Goal: Task Accomplishment & Management: Use online tool/utility

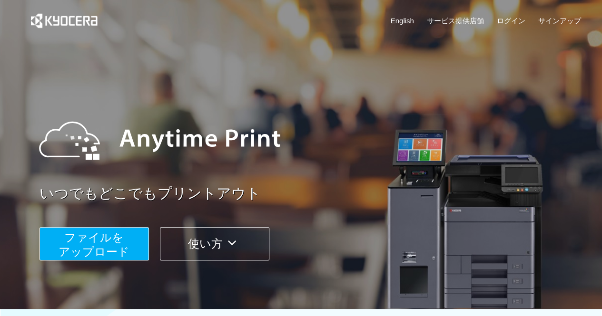
click at [66, 255] on span "ファイルを ​​アップロード" at bounding box center [94, 244] width 71 height 27
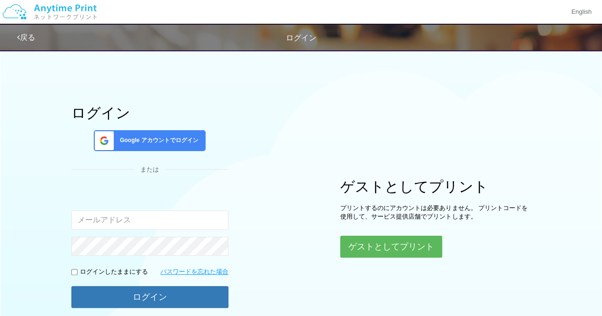
type input "[EMAIL_ADDRESS][DOMAIN_NAME]"
click at [178, 224] on input "[EMAIL_ADDRESS][DOMAIN_NAME]" at bounding box center [149, 220] width 157 height 19
click at [334, 210] on div "ログイン Google アカウントでログイン または 入力されたメールアドレスまたはパスワードが正しくありません。 [EMAIL_ADDRESS][DOMAI…" at bounding box center [301, 188] width 571 height 287
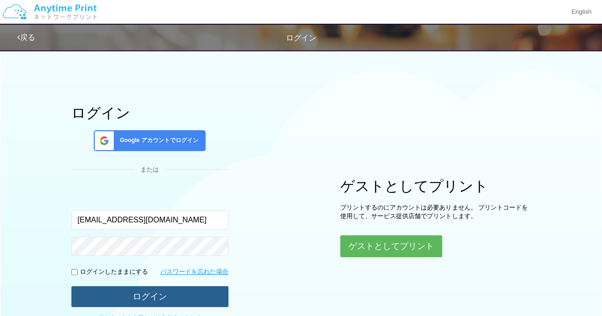
click at [152, 294] on button "ログイン" at bounding box center [149, 296] width 157 height 21
click at [151, 292] on button "ログイン" at bounding box center [149, 296] width 157 height 21
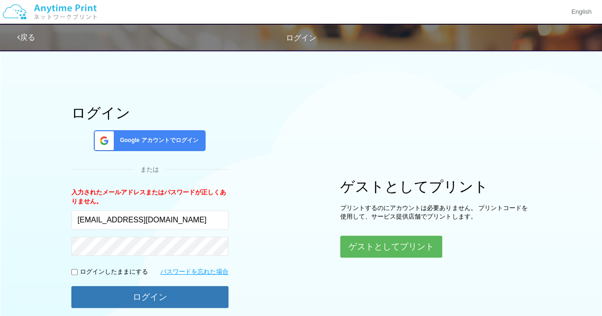
click at [88, 268] on p "ログインしたままにする" at bounding box center [114, 272] width 68 height 9
click at [71, 269] on input "checkbox" at bounding box center [74, 272] width 6 height 6
checkbox input "true"
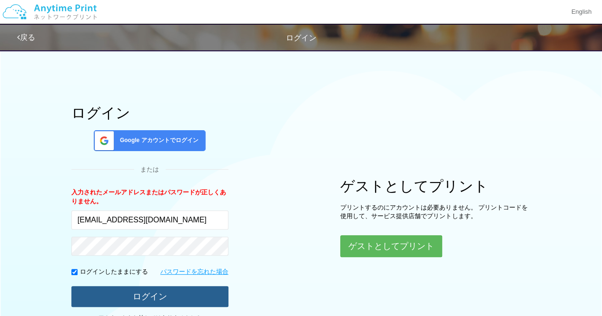
click at [78, 300] on button "ログイン" at bounding box center [149, 296] width 157 height 21
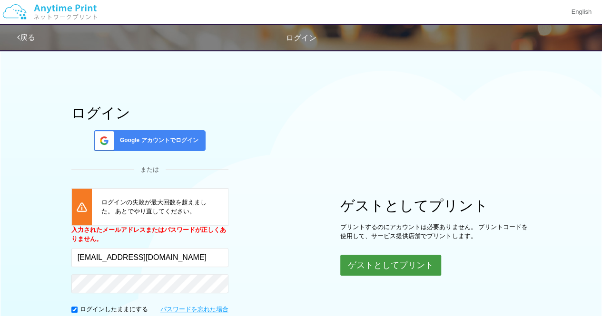
click at [400, 266] on button "ゲストとしてプリント" at bounding box center [390, 265] width 101 height 21
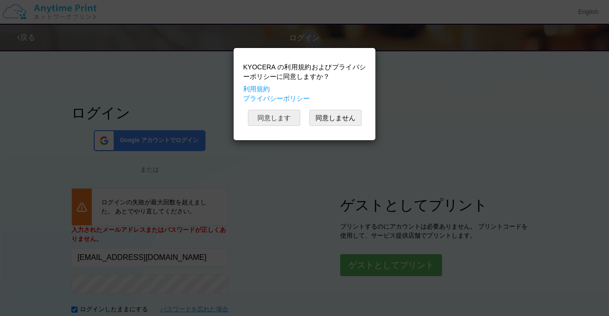
click at [272, 122] on button "同意します" at bounding box center [274, 118] width 52 height 16
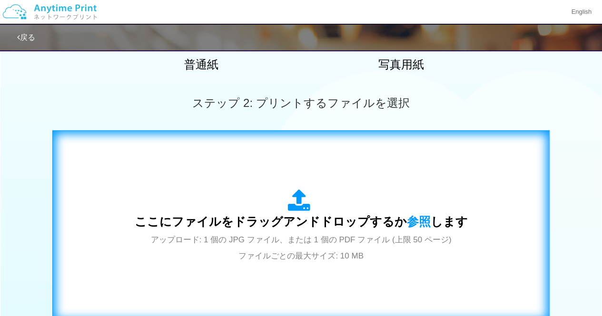
scroll to position [238, 0]
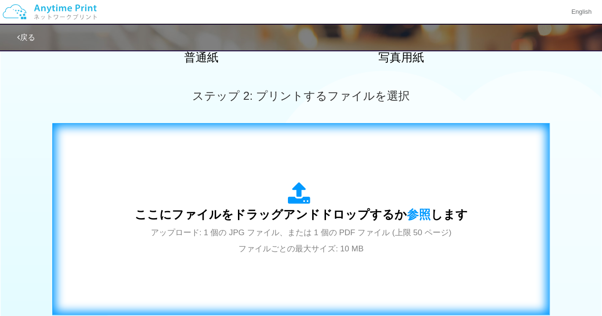
click at [284, 174] on div "ここにファイルをドラッグアンドドロップするか 参照 します アップロード: 1 個の JPG ファイル、または 1 個の PDF ファイル (上限 50 ペー…" at bounding box center [300, 219] width 477 height 172
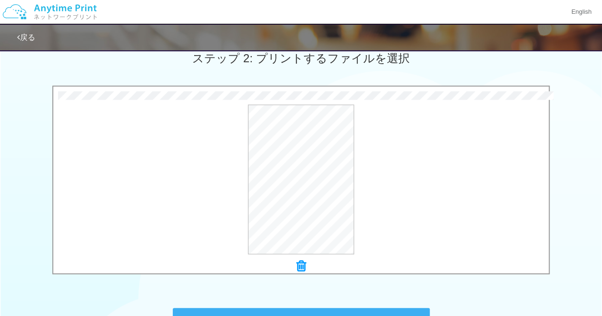
scroll to position [333, 0]
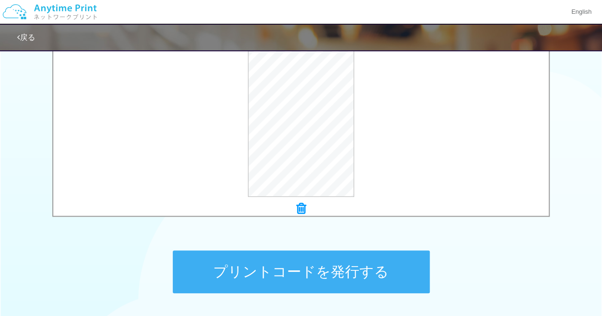
click at [355, 259] on button "プリントコードを発行する" at bounding box center [301, 272] width 257 height 43
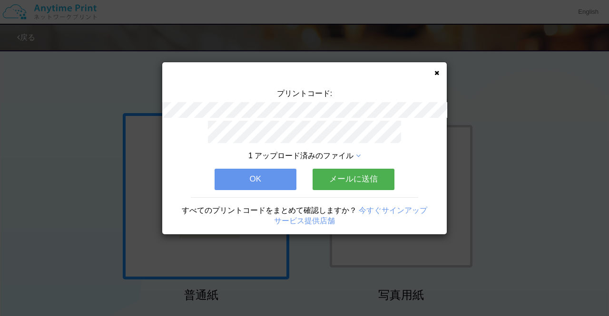
click at [440, 69] on div "プリントコード: 1 アップロード済みのファイル OK メールに送信 すべてのプリントコードをまとめて確認しますか？ 今すぐサインアップ サービス提供店舗" at bounding box center [304, 148] width 285 height 172
click at [439, 74] on icon at bounding box center [436, 73] width 5 height 6
